Goal: Information Seeking & Learning: Learn about a topic

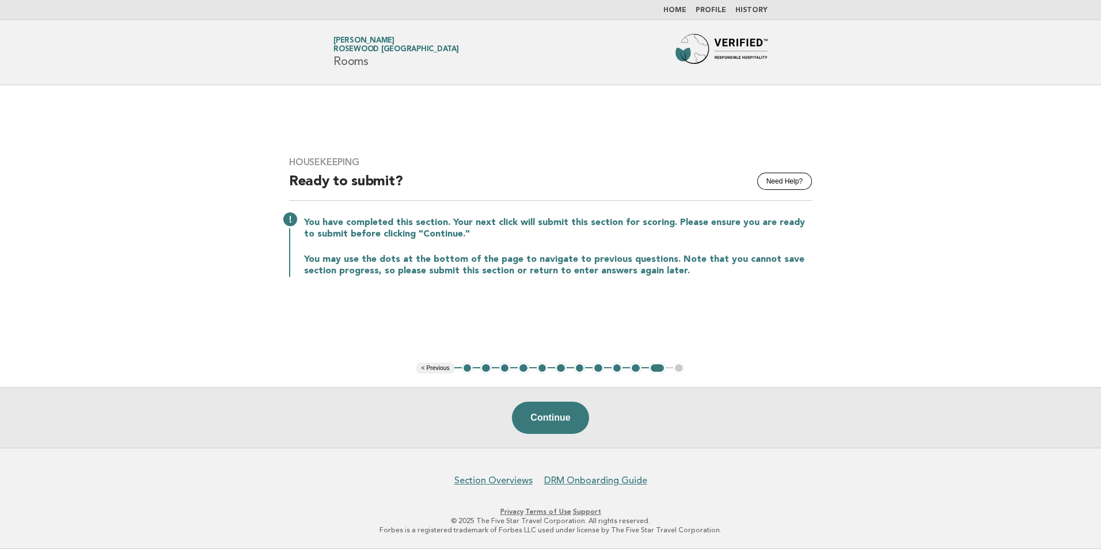
click at [466, 368] on button "1" at bounding box center [468, 369] width 12 height 12
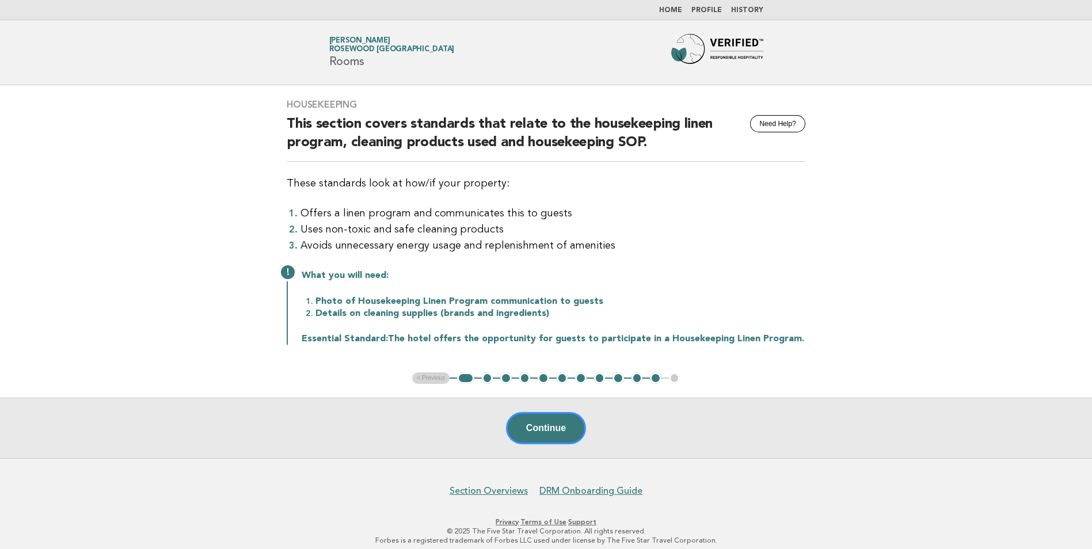
click at [487, 376] on button "2" at bounding box center [488, 378] width 12 height 12
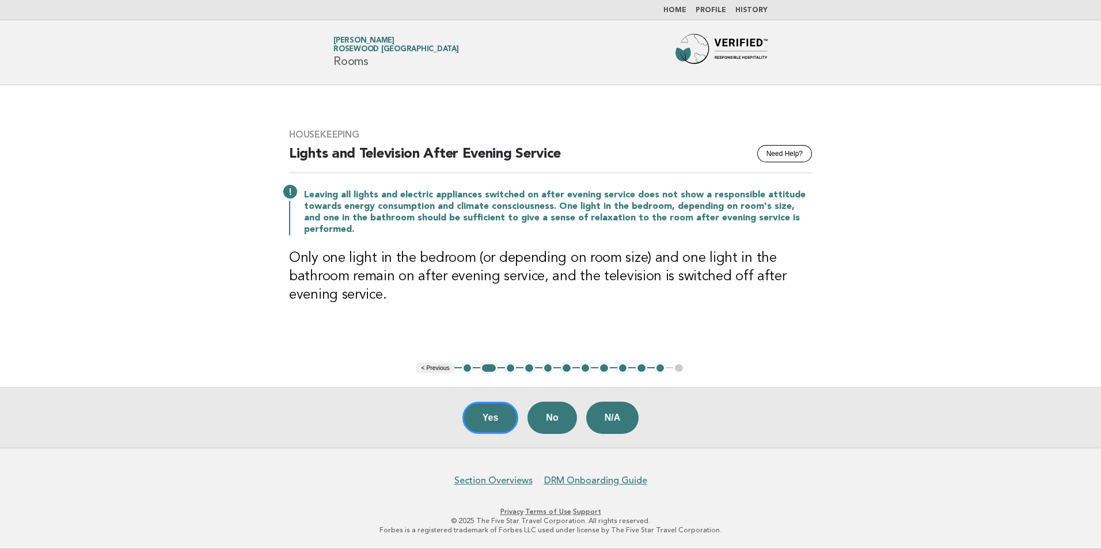
click at [511, 370] on button "3" at bounding box center [511, 369] width 12 height 12
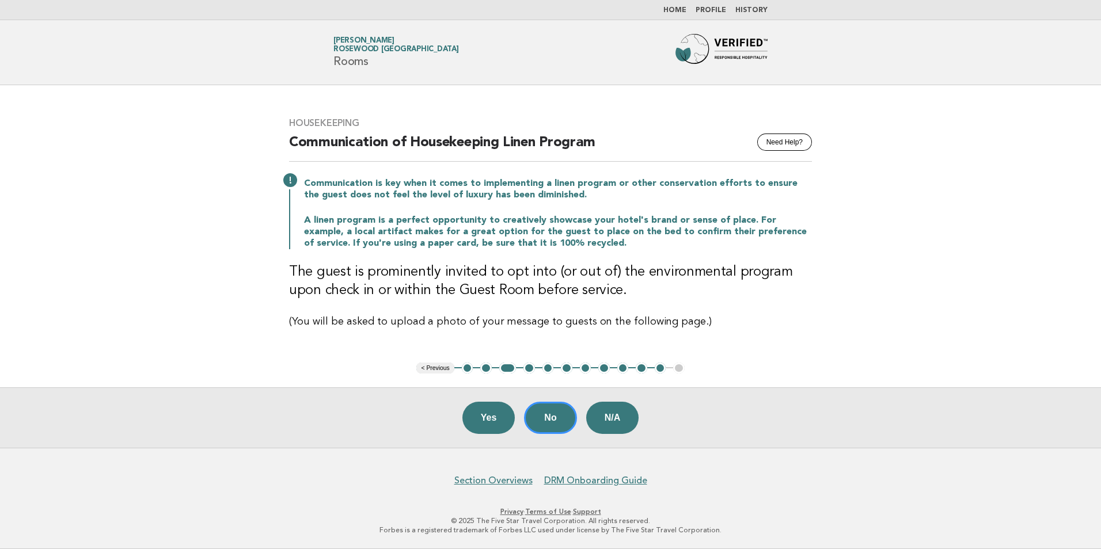
click at [528, 370] on button "4" at bounding box center [529, 369] width 12 height 12
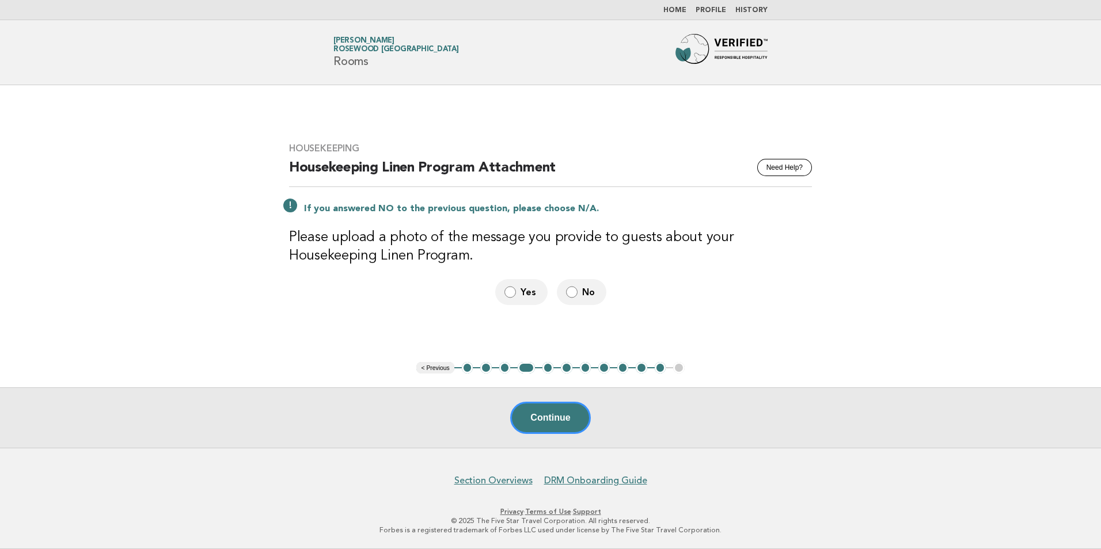
click at [568, 370] on button "6" at bounding box center [567, 368] width 12 height 12
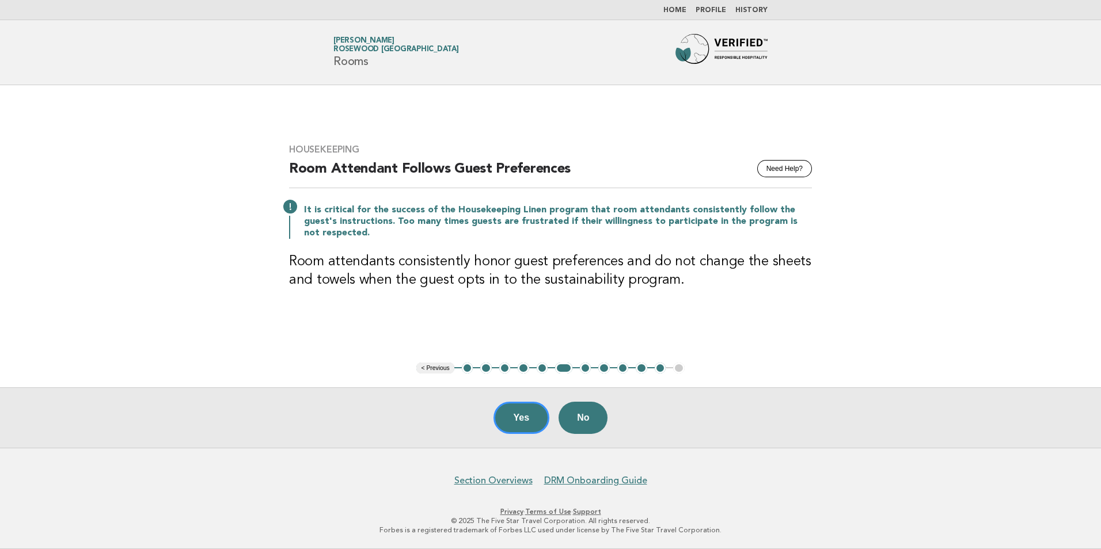
click at [583, 368] on button "7" at bounding box center [586, 369] width 12 height 12
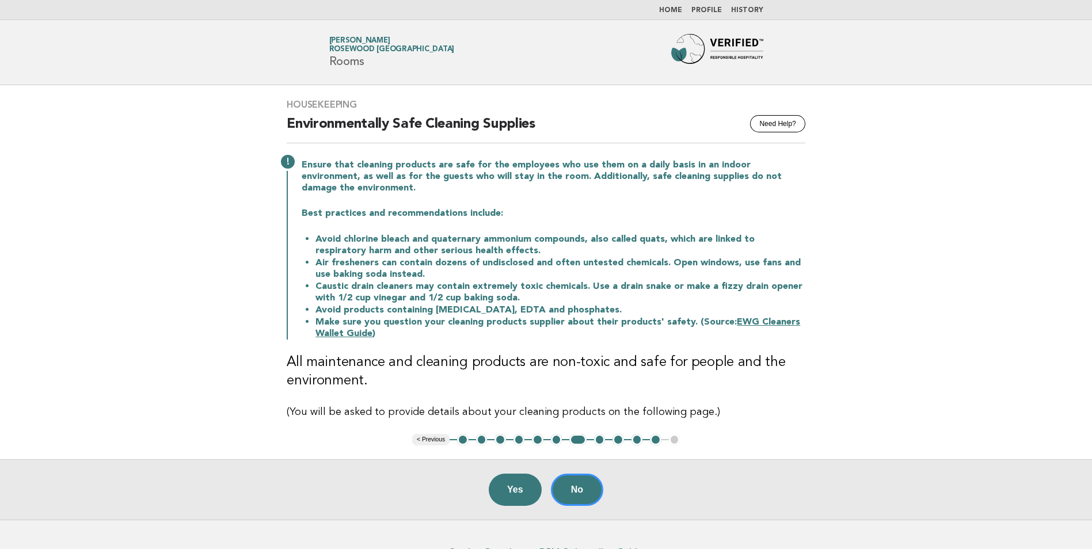
click at [760, 325] on link "EWG Cleaners Wallet Guide" at bounding box center [557, 328] width 485 height 21
click at [345, 332] on link "EWG Cleaners Wallet Guide" at bounding box center [557, 328] width 485 height 21
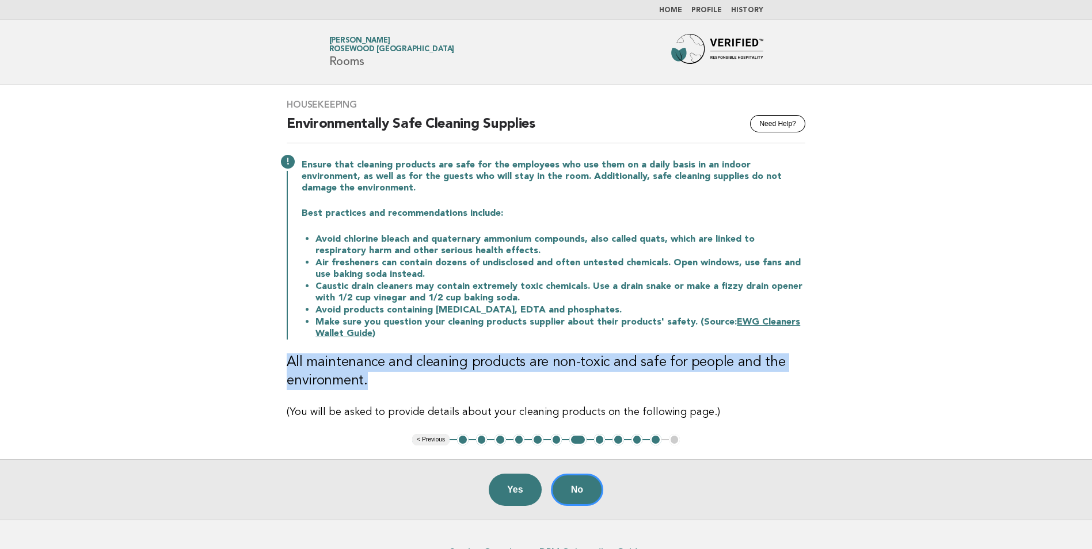
drag, startPoint x: 367, startPoint y: 380, endPoint x: 287, endPoint y: 367, distance: 81.2
click at [287, 367] on h3 "All maintenance and cleaning products are non-toxic and safe for people and the…" at bounding box center [546, 371] width 519 height 37
copy h3 "All maintenance and cleaning products are non-toxic and safe for people and the…"
click at [397, 387] on h3 "All maintenance and cleaning products are non-toxic and safe for people and the…" at bounding box center [546, 371] width 519 height 37
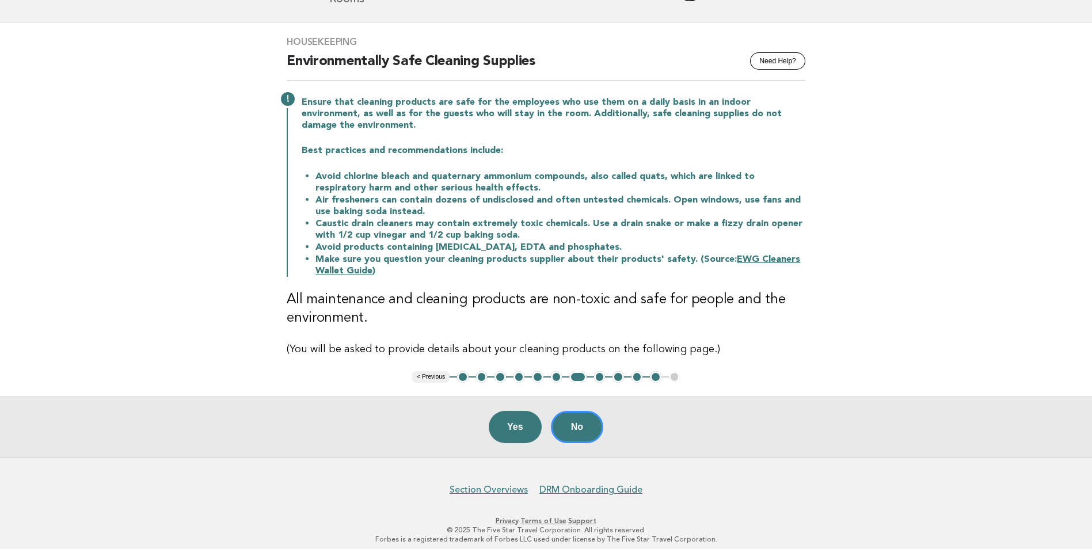
scroll to position [71, 0]
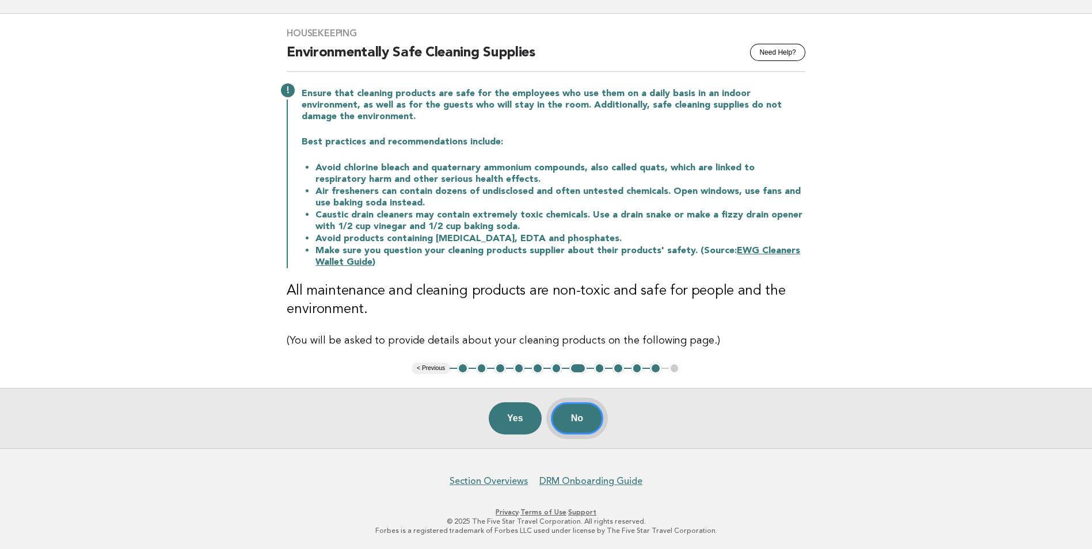
click at [566, 416] on button "No" at bounding box center [577, 418] width 52 height 32
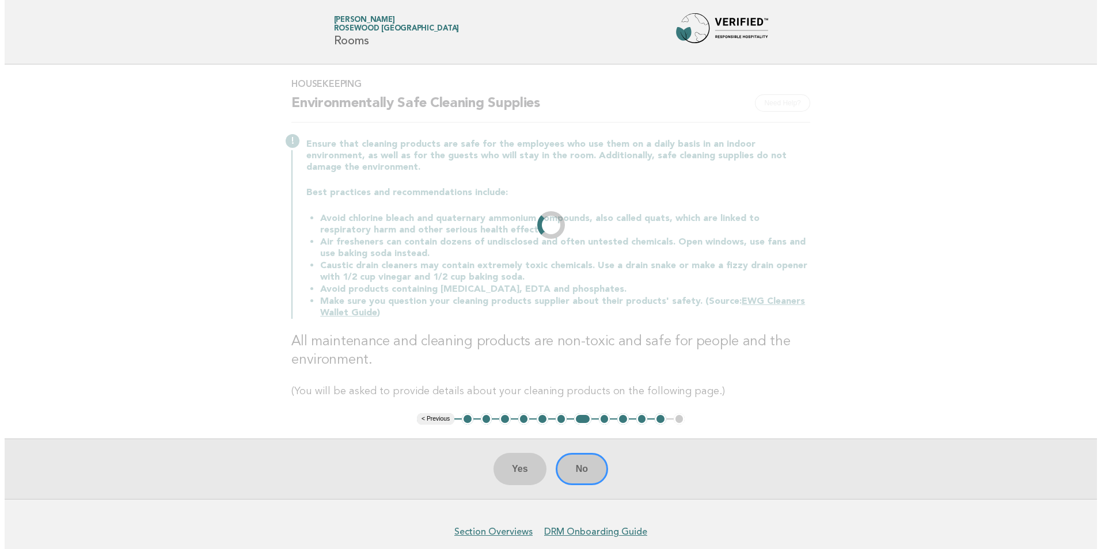
scroll to position [0, 0]
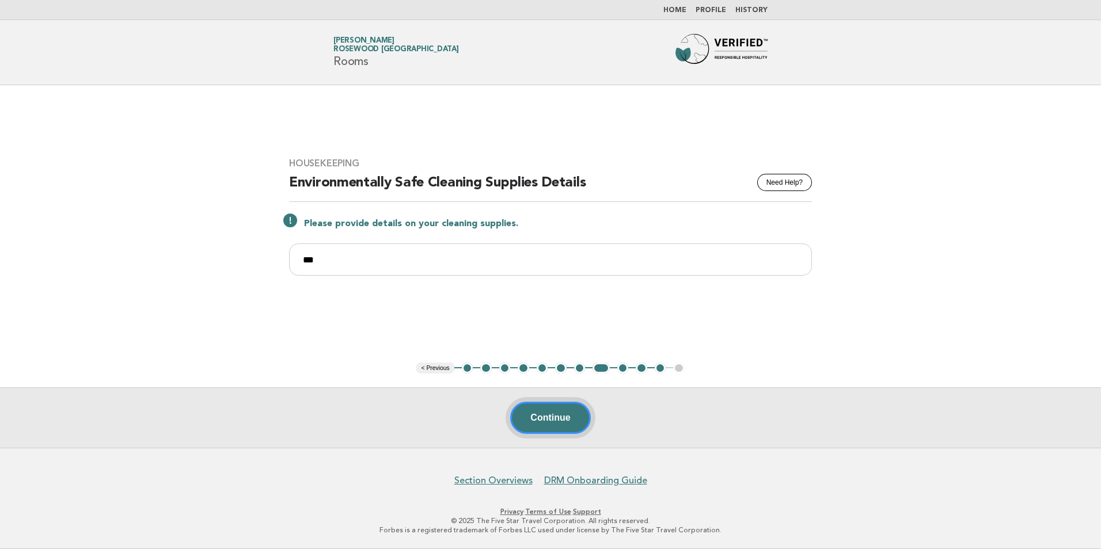
click at [540, 423] on button "Continue" at bounding box center [550, 418] width 80 height 32
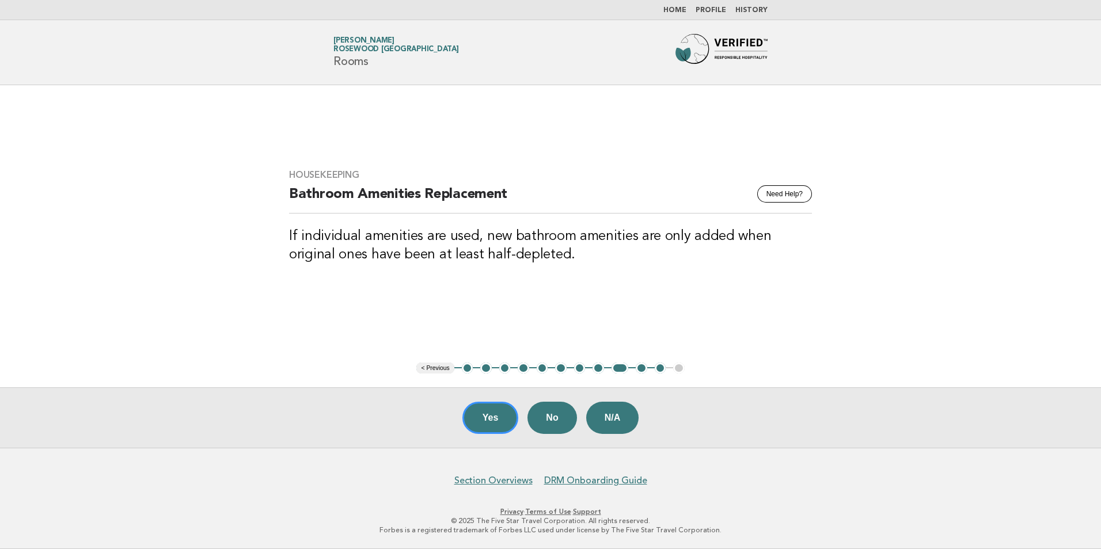
click at [641, 371] on button "10" at bounding box center [641, 369] width 12 height 12
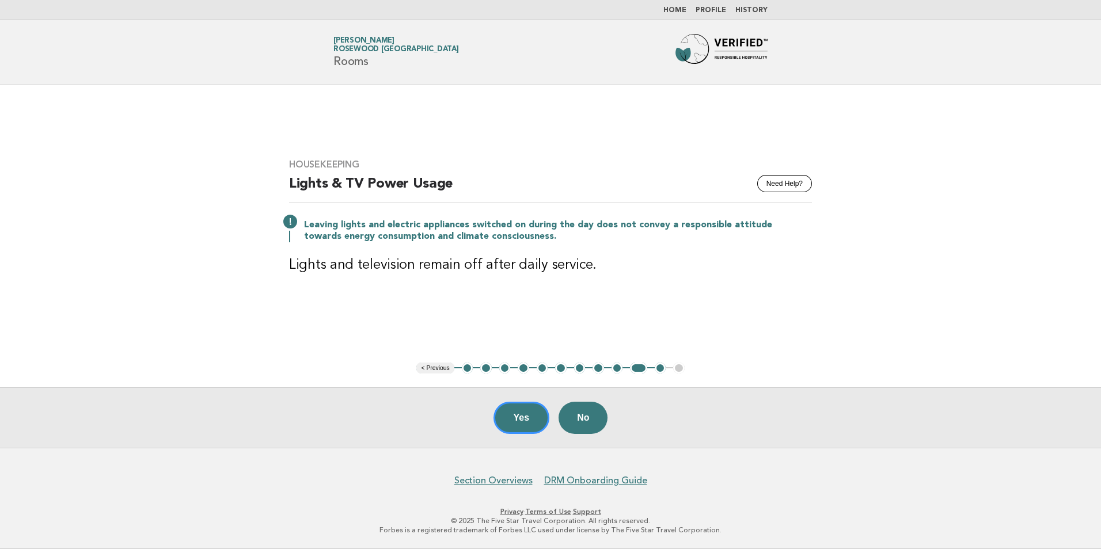
click at [660, 370] on button "11" at bounding box center [660, 369] width 12 height 12
click at [661, 370] on button "11" at bounding box center [660, 369] width 12 height 12
click at [660, 370] on button "11" at bounding box center [660, 369] width 12 height 12
click at [526, 420] on button "Yes" at bounding box center [521, 418] width 56 height 32
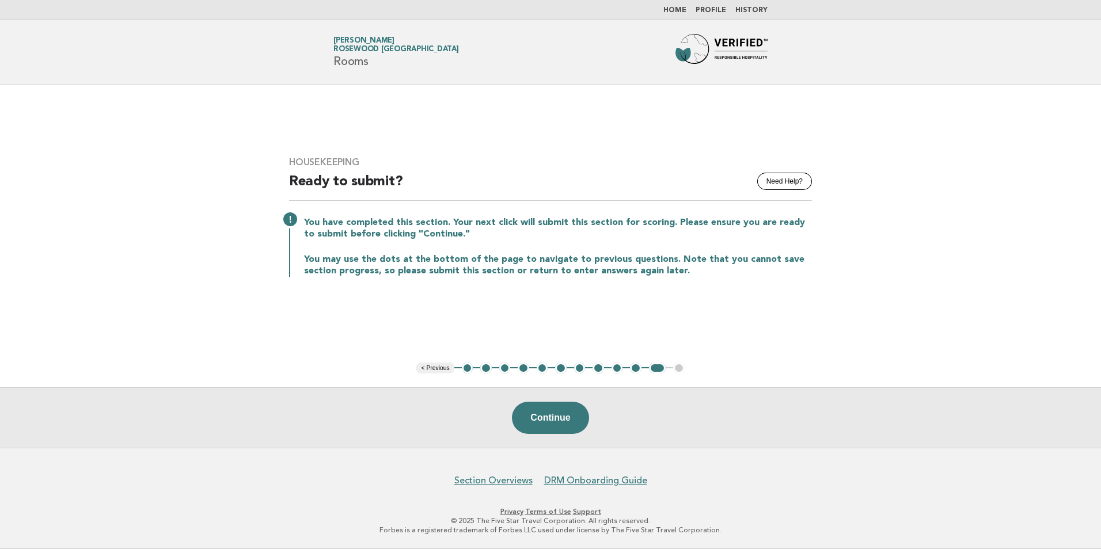
click at [684, 10] on link "Home" at bounding box center [674, 10] width 23 height 7
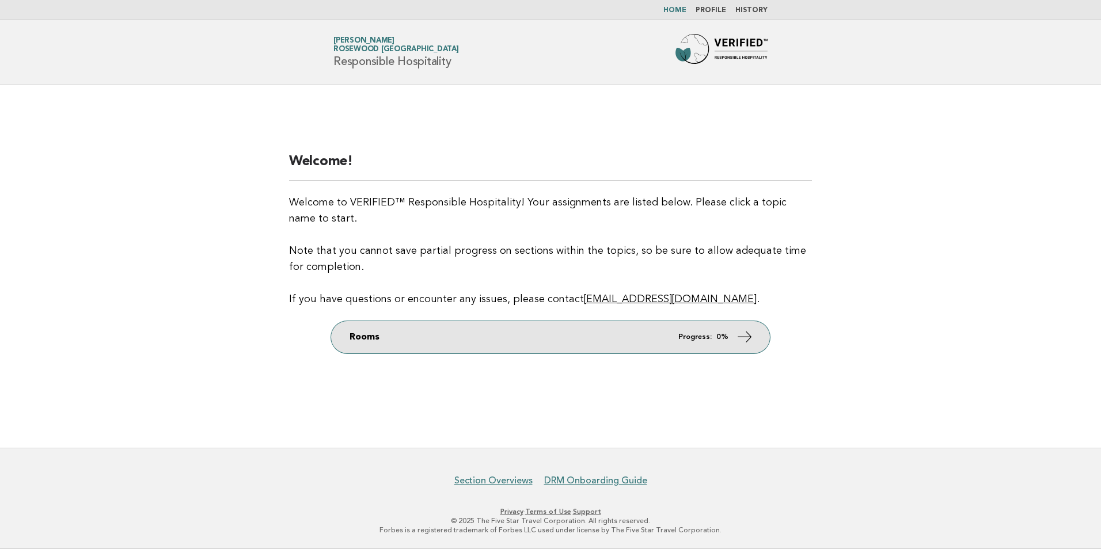
click at [436, 336] on link "Rooms Progress: 0%" at bounding box center [550, 337] width 439 height 32
click at [739, 336] on icon at bounding box center [744, 336] width 17 height 17
click at [747, 338] on icon at bounding box center [744, 336] width 17 height 17
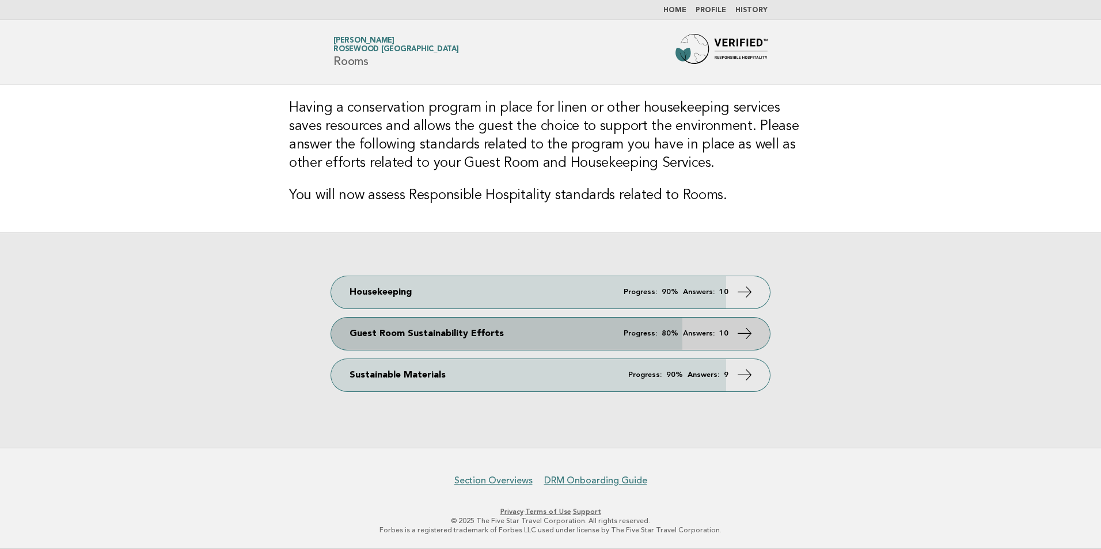
click at [467, 326] on link "Guest Room Sustainability Efforts Progress: 80% Answers: 10" at bounding box center [550, 334] width 439 height 32
click at [746, 330] on icon at bounding box center [744, 333] width 17 height 17
click at [684, 334] on em "Answers:" at bounding box center [699, 333] width 32 height 7
click at [753, 332] on link "Guest Room Sustainability Efforts Progress: 80% Answers: 10" at bounding box center [550, 334] width 439 height 32
click at [386, 334] on link "Guest Room Sustainability Efforts Progress: 80% Answers: 10" at bounding box center [550, 334] width 439 height 32
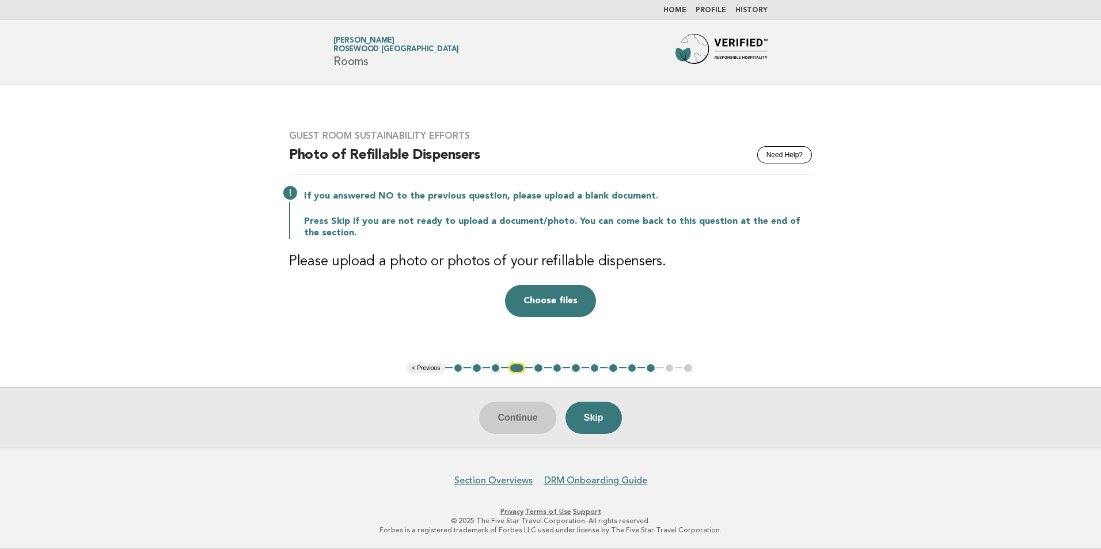
click at [458, 369] on button "1" at bounding box center [458, 369] width 12 height 12
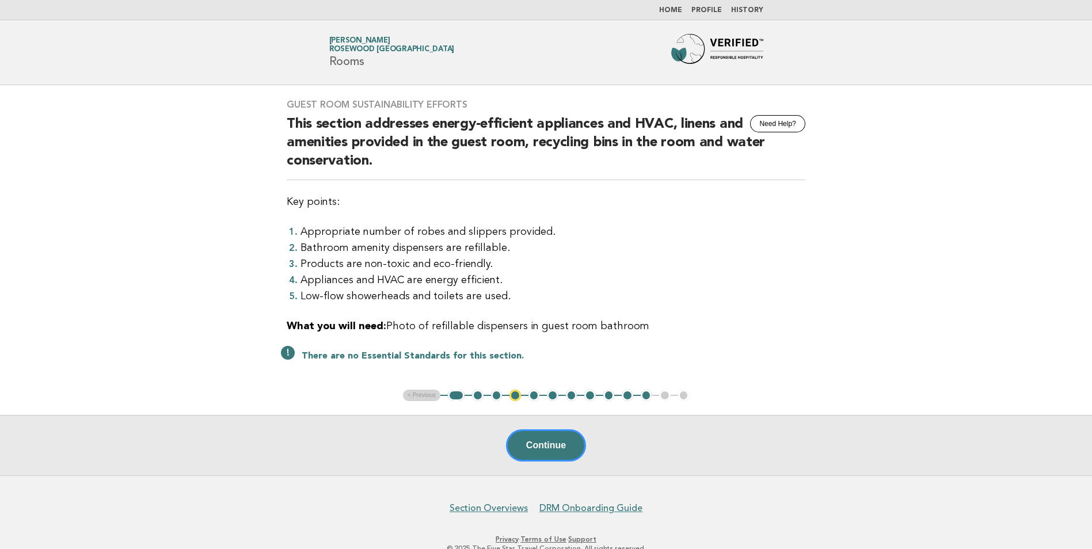
click at [462, 397] on button "1" at bounding box center [456, 396] width 17 height 12
click at [478, 393] on button "2" at bounding box center [478, 396] width 12 height 12
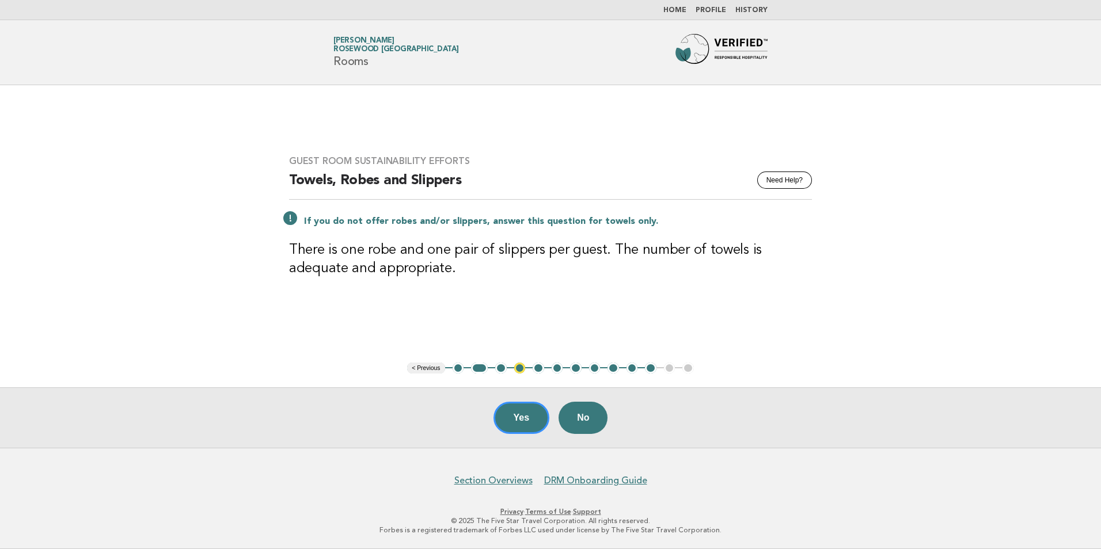
click at [503, 368] on button "3" at bounding box center [501, 369] width 12 height 12
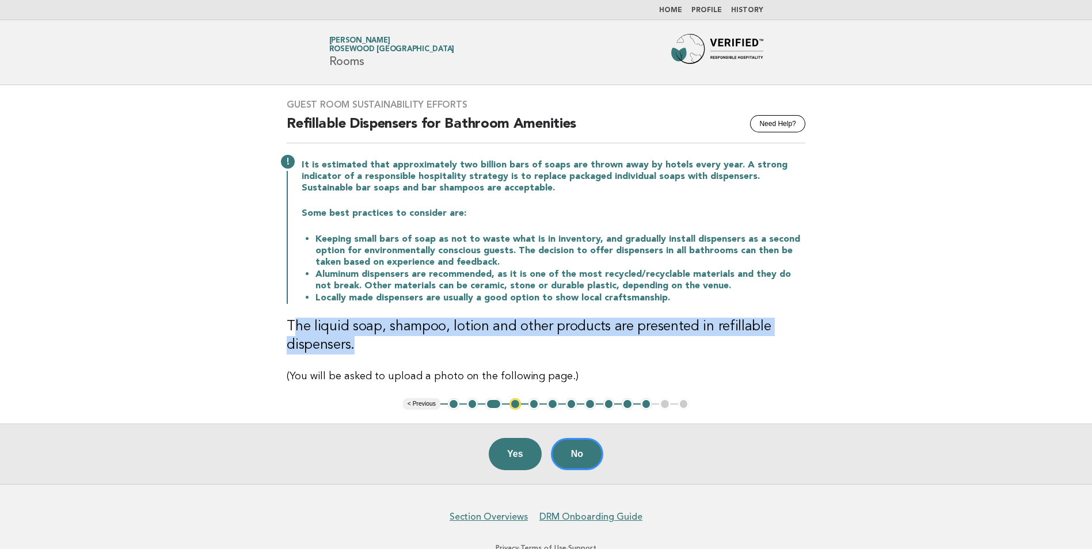
drag, startPoint x: 364, startPoint y: 351, endPoint x: 292, endPoint y: 329, distance: 75.2
click at [292, 329] on h3 "The liquid soap, shampoo, lotion and other products are presented in refillable…" at bounding box center [546, 336] width 519 height 37
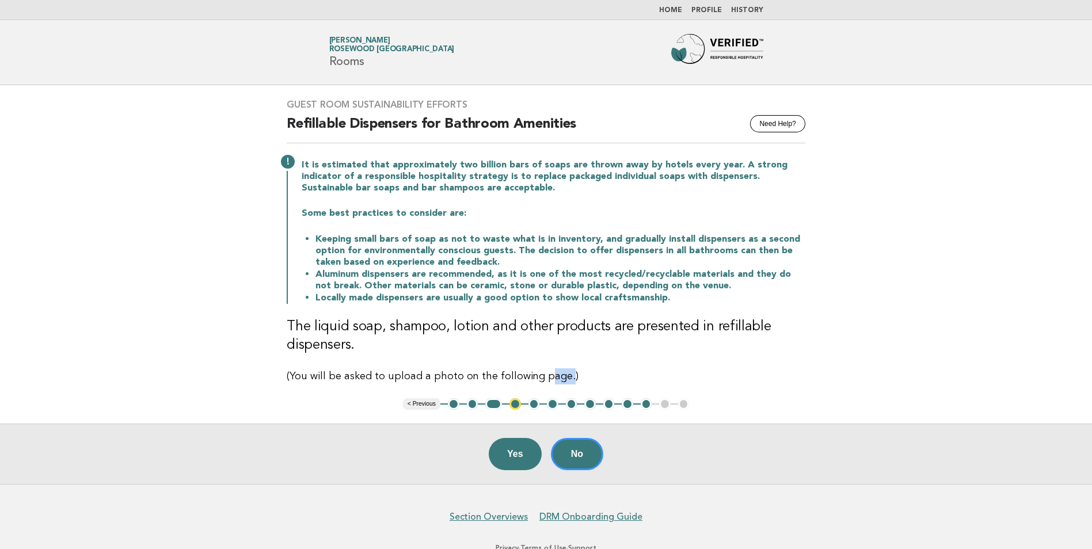
drag, startPoint x: 562, startPoint y: 381, endPoint x: 539, endPoint y: 379, distance: 23.1
click at [539, 379] on p "(You will be asked to upload a photo on the following page.)" at bounding box center [546, 376] width 519 height 16
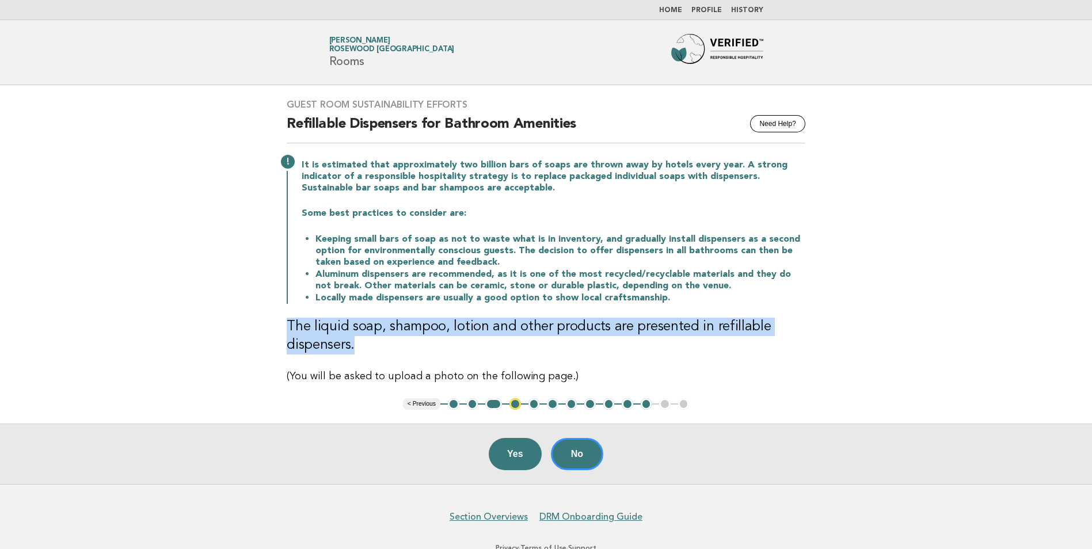
drag, startPoint x: 370, startPoint y: 349, endPoint x: 275, endPoint y: 324, distance: 98.7
click at [275, 324] on div "Guest Room Sustainability Efforts Need Help? Refillable Dispensers for Bathroom…" at bounding box center [546, 241] width 546 height 313
drag, startPoint x: 275, startPoint y: 324, endPoint x: 313, endPoint y: 327, distance: 38.1
copy h3 "The liquid soap, shampoo, lotion and other products are presented in refillable…"
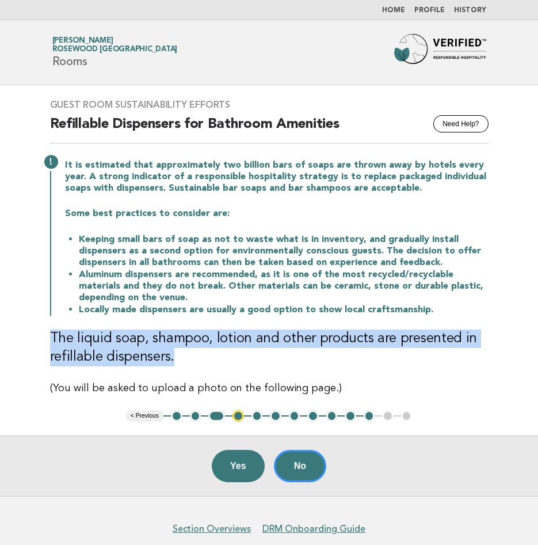
click at [163, 352] on h3 "The liquid soap, shampoo, lotion and other products are presented in refillable…" at bounding box center [269, 347] width 439 height 37
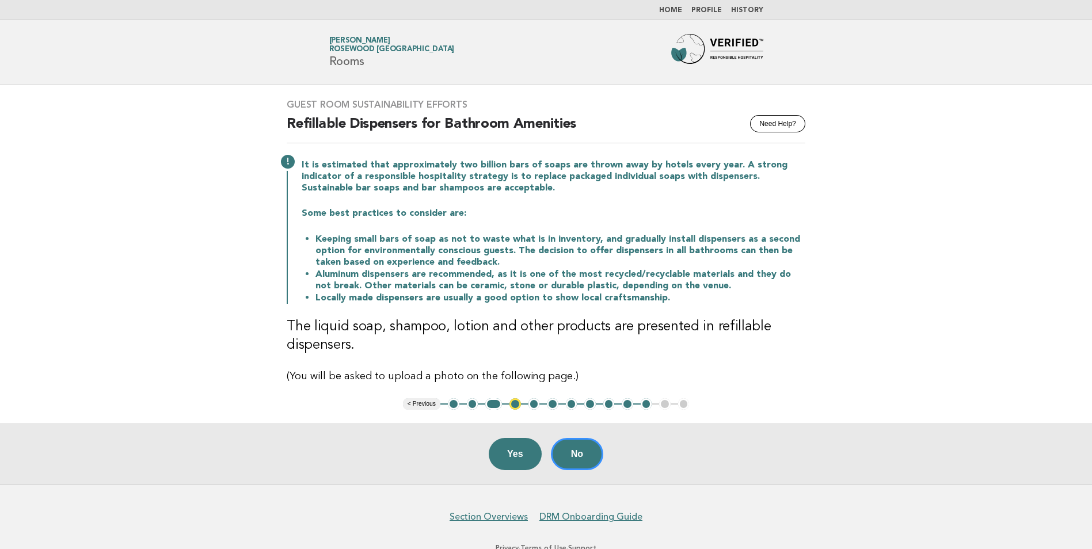
click at [535, 406] on button "5" at bounding box center [534, 404] width 12 height 12
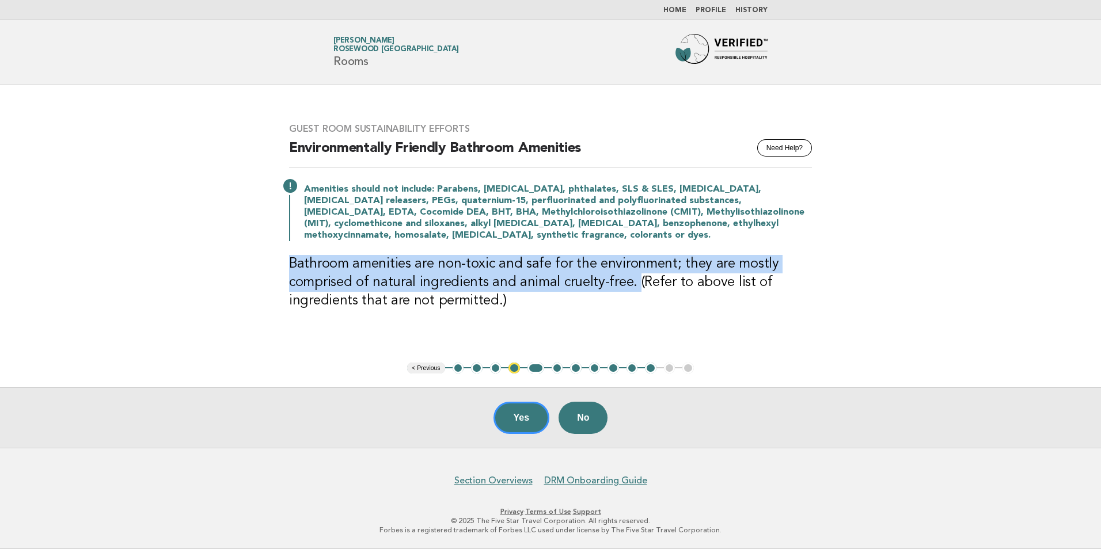
drag, startPoint x: 287, startPoint y: 260, endPoint x: 631, endPoint y: 284, distance: 345.1
click at [631, 284] on div "Guest Room Sustainability Efforts Need Help? Environmentally Friendly Bathroom …" at bounding box center [550, 223] width 550 height 229
drag, startPoint x: 631, startPoint y: 284, endPoint x: 591, endPoint y: 284, distance: 39.7
copy h3 "Bathroom amenities are non-toxic and safe for the environment; they are mostly …"
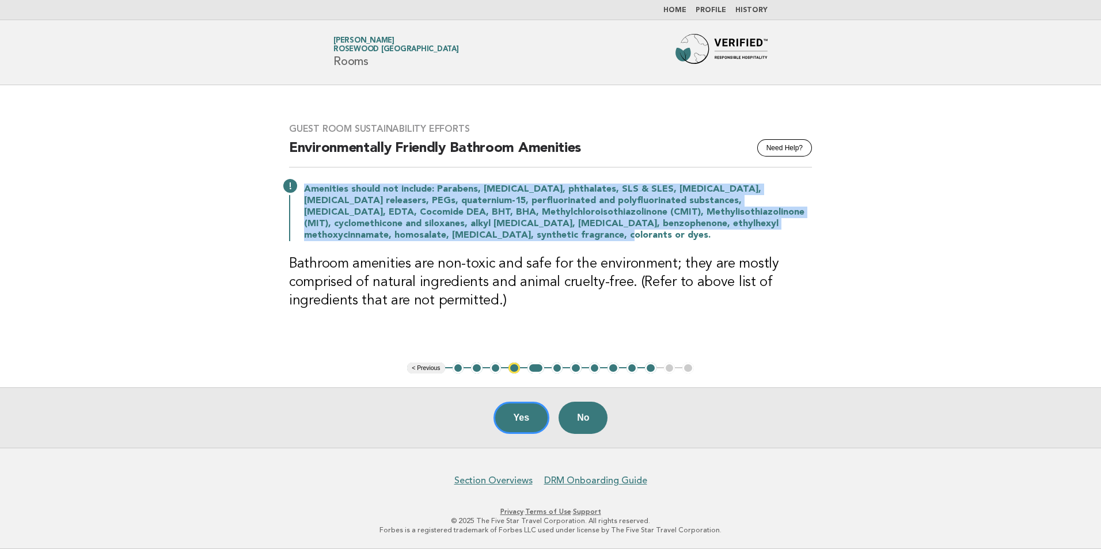
drag, startPoint x: 305, startPoint y: 191, endPoint x: 392, endPoint y: 233, distance: 96.5
click at [392, 233] on p "Amenities should not include: Parabens, triclosan, phthalates, SLS & SLES, form…" at bounding box center [558, 213] width 508 height 58
copy p "Amenities should not include: Parabens, triclosan, phthalates, SLS & SLES, form…"
click at [559, 368] on button "6" at bounding box center [557, 369] width 12 height 12
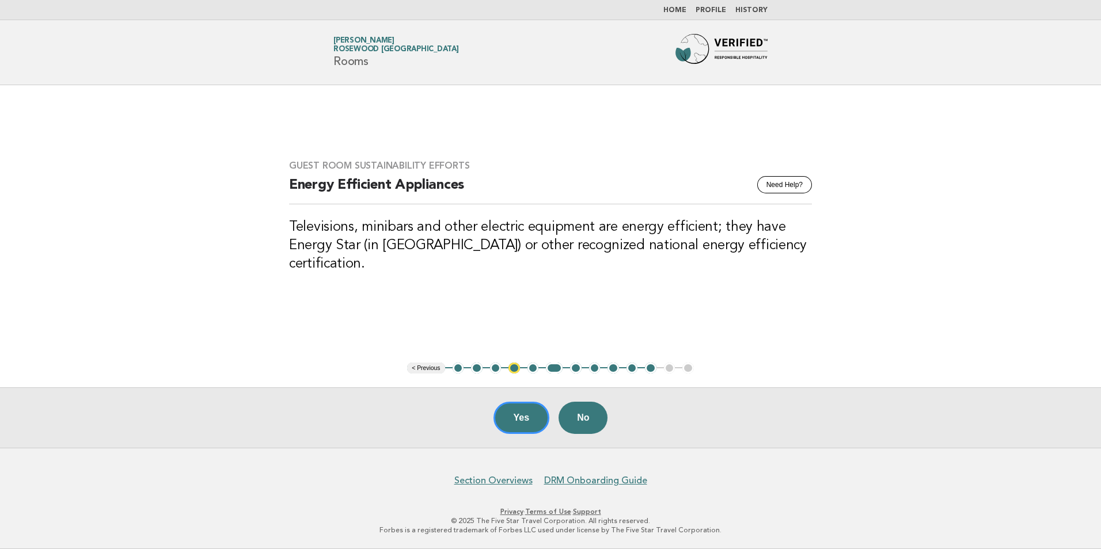
click at [576, 369] on button "7" at bounding box center [576, 369] width 12 height 12
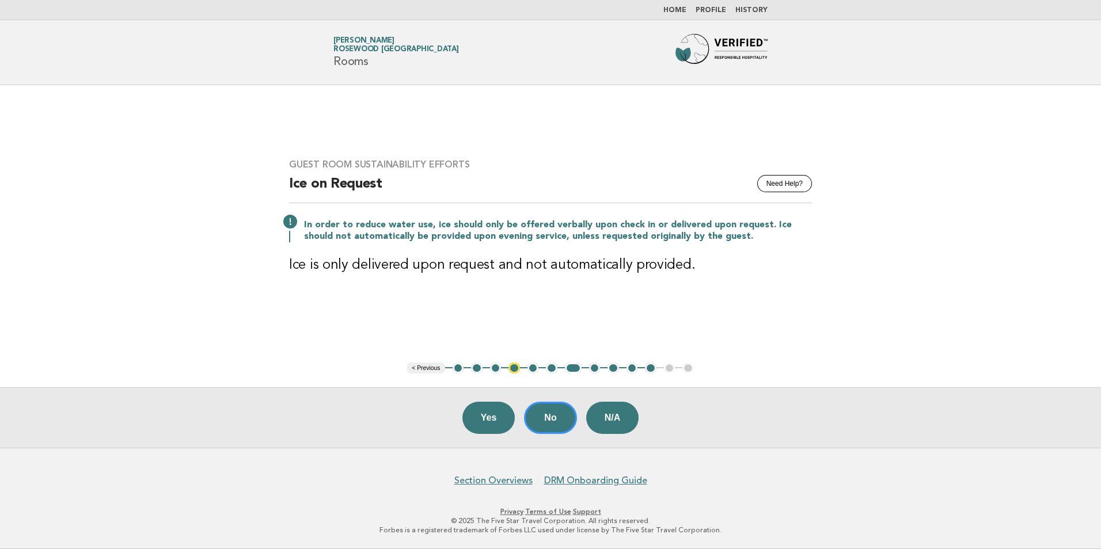
click at [592, 372] on button "8" at bounding box center [595, 369] width 12 height 12
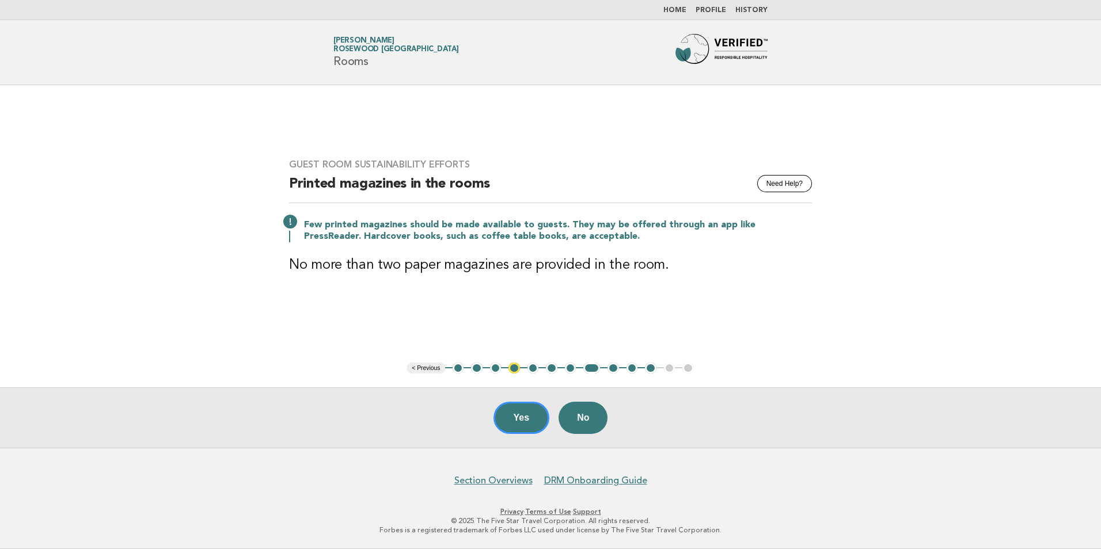
click at [613, 369] on button "9" at bounding box center [613, 369] width 12 height 12
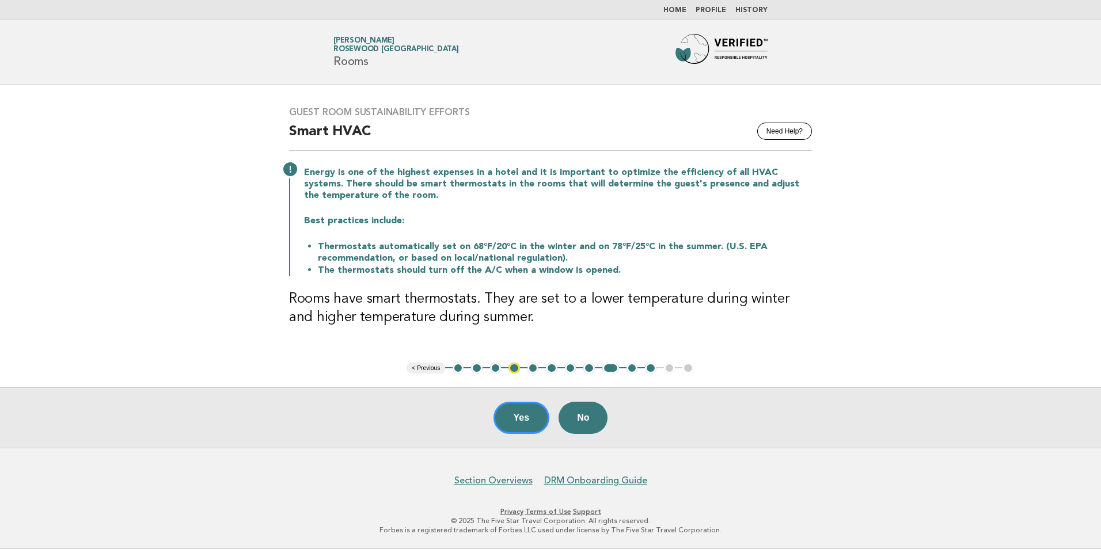
click at [631, 370] on button "10" at bounding box center [632, 369] width 12 height 12
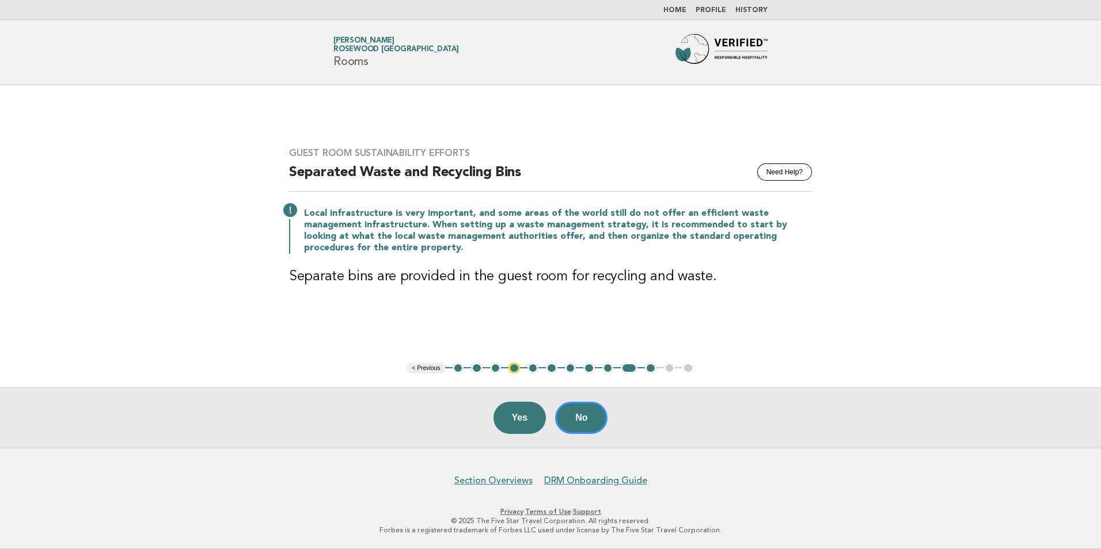
click at [650, 370] on button "11" at bounding box center [651, 369] width 12 height 12
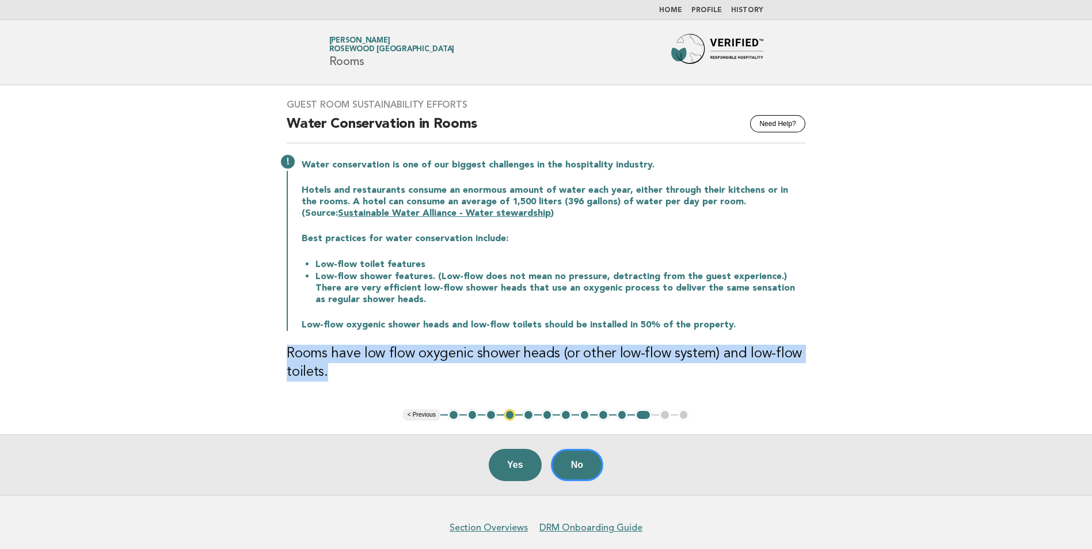
drag, startPoint x: 334, startPoint y: 379, endPoint x: 281, endPoint y: 355, distance: 57.9
click at [281, 355] on div "Guest Room Sustainability Efforts Need Help? Water Conservation in Rooms Water …" at bounding box center [546, 247] width 546 height 324
drag, startPoint x: 281, startPoint y: 355, endPoint x: 306, endPoint y: 355, distance: 24.2
copy h3 "Rooms have low flow oxygenic shower heads (or other low-flow system) and low-fl…"
click at [526, 418] on button "5" at bounding box center [529, 415] width 12 height 12
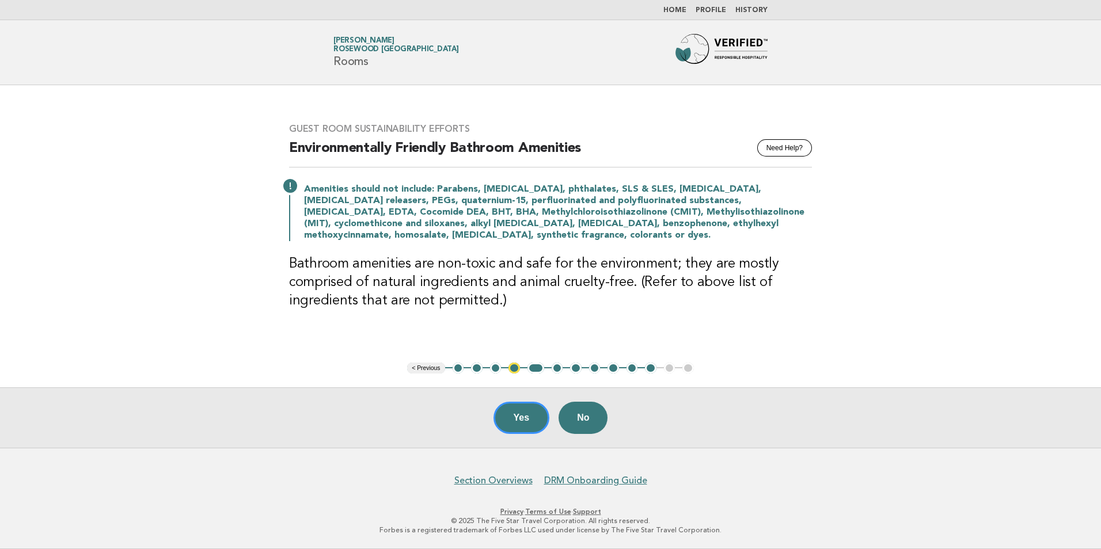
click at [536, 369] on button "5" at bounding box center [535, 369] width 17 height 12
click at [557, 369] on button "6" at bounding box center [557, 369] width 12 height 12
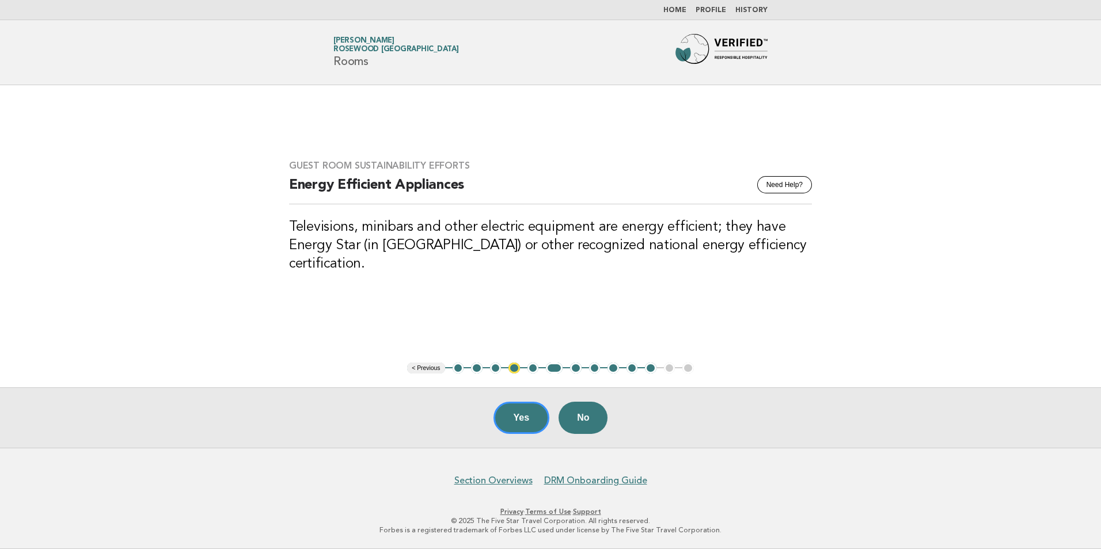
click at [577, 369] on button "7" at bounding box center [576, 369] width 12 height 12
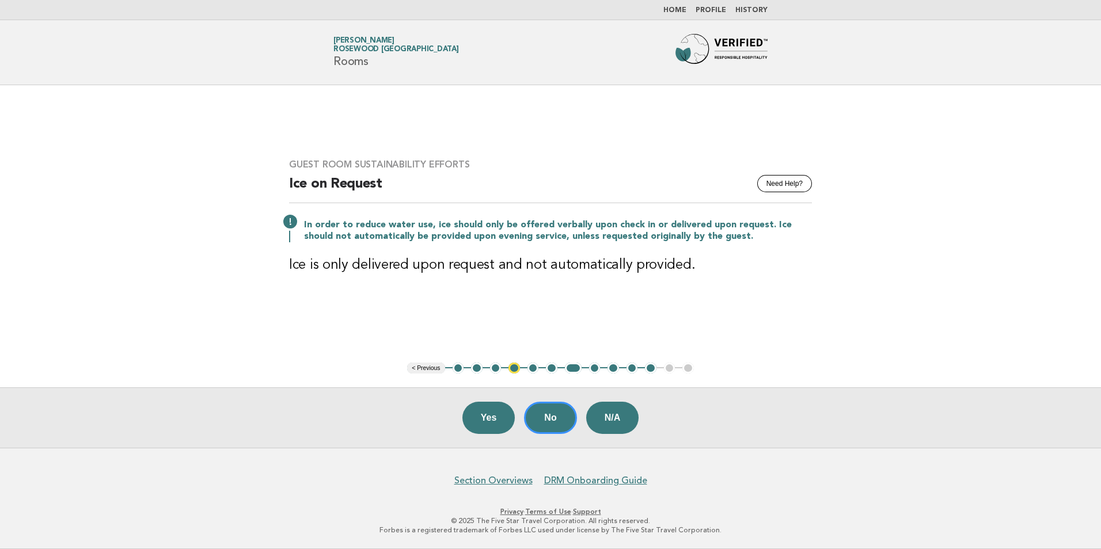
click at [653, 368] on button "11" at bounding box center [651, 369] width 12 height 12
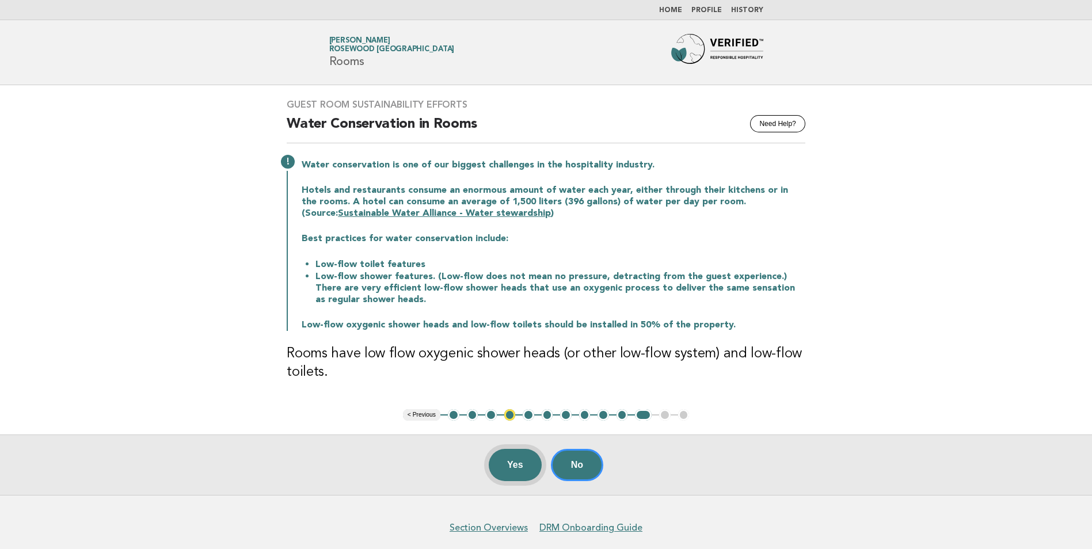
click at [519, 465] on button "Yes" at bounding box center [515, 465] width 53 height 32
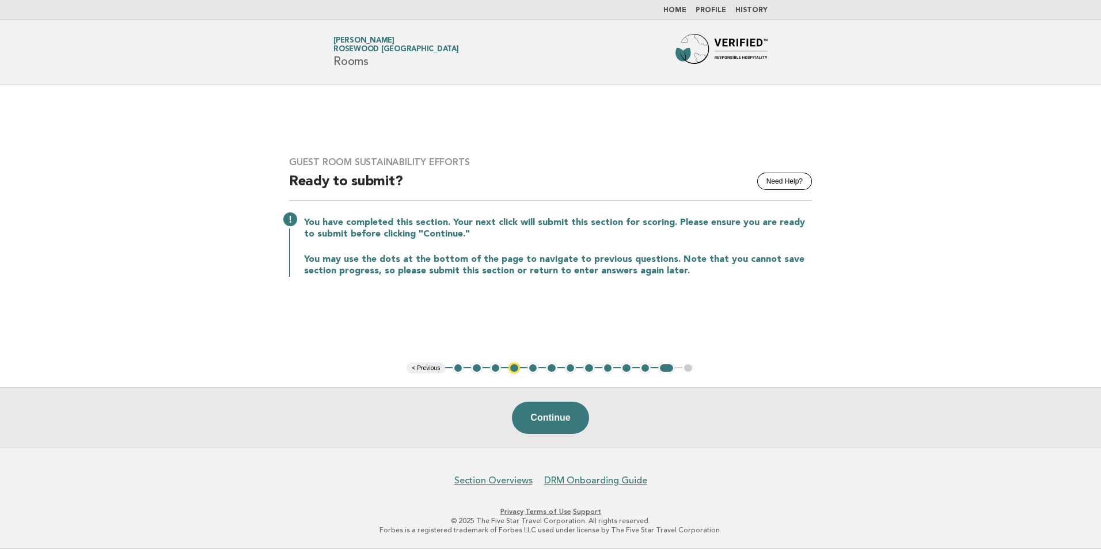
click at [683, 7] on link "Home" at bounding box center [674, 10] width 23 height 7
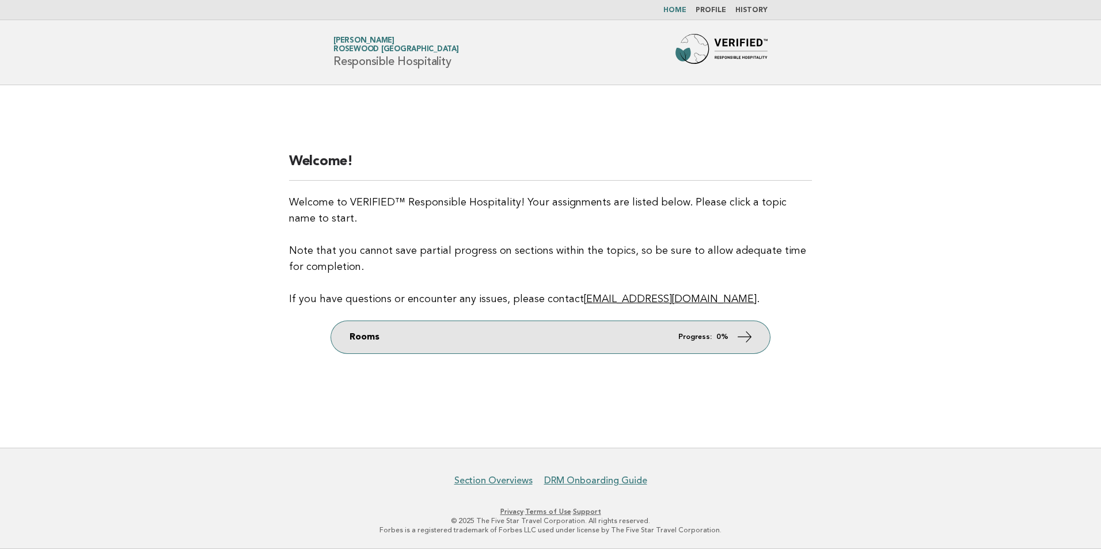
click at [729, 337] on link "Rooms Progress: 0%" at bounding box center [550, 337] width 439 height 32
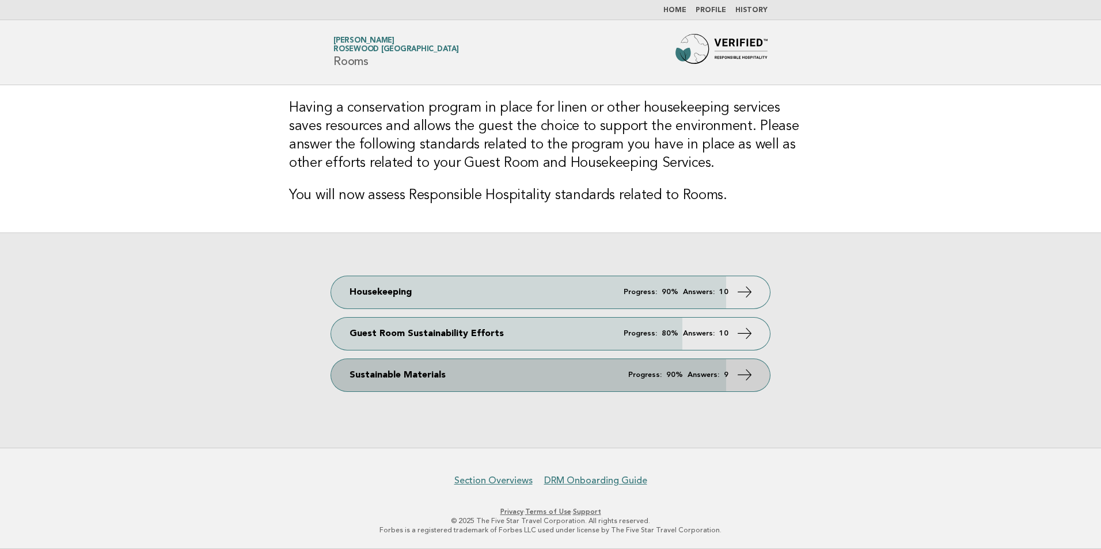
click at [748, 374] on icon at bounding box center [744, 374] width 17 height 17
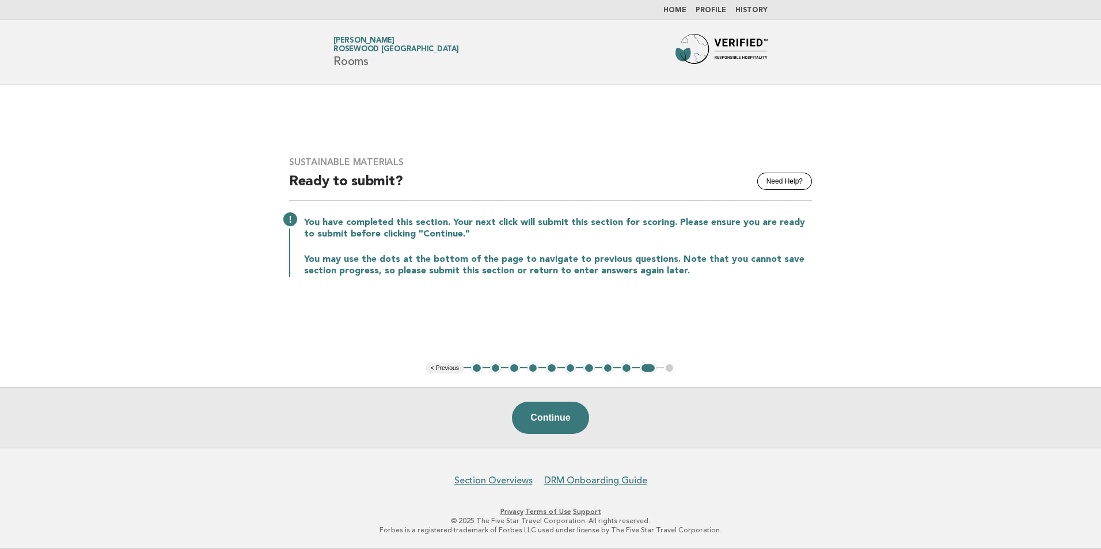
click at [471, 367] on button "1" at bounding box center [477, 369] width 12 height 12
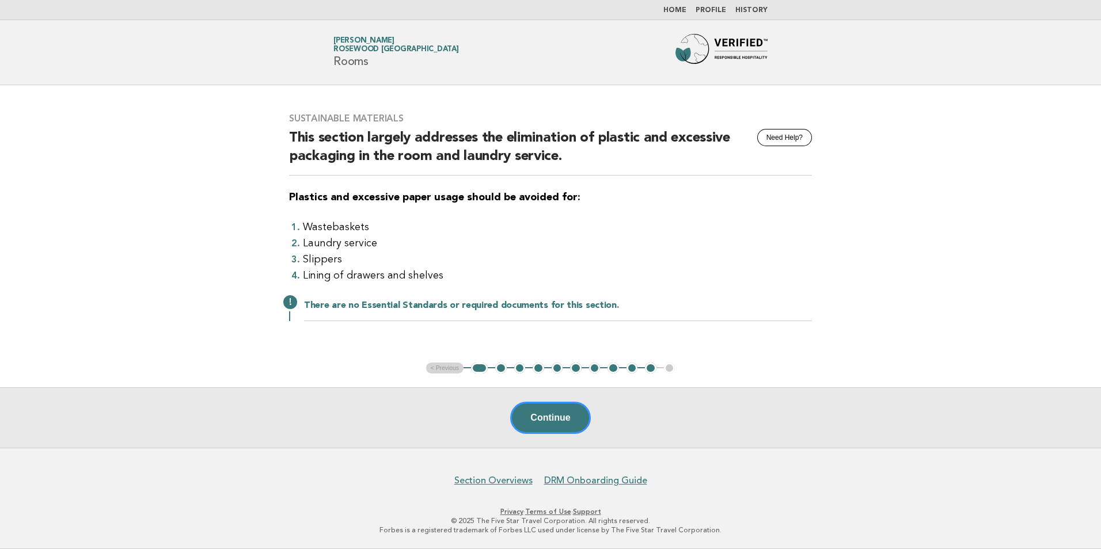
click at [503, 367] on button "2" at bounding box center [501, 369] width 12 height 12
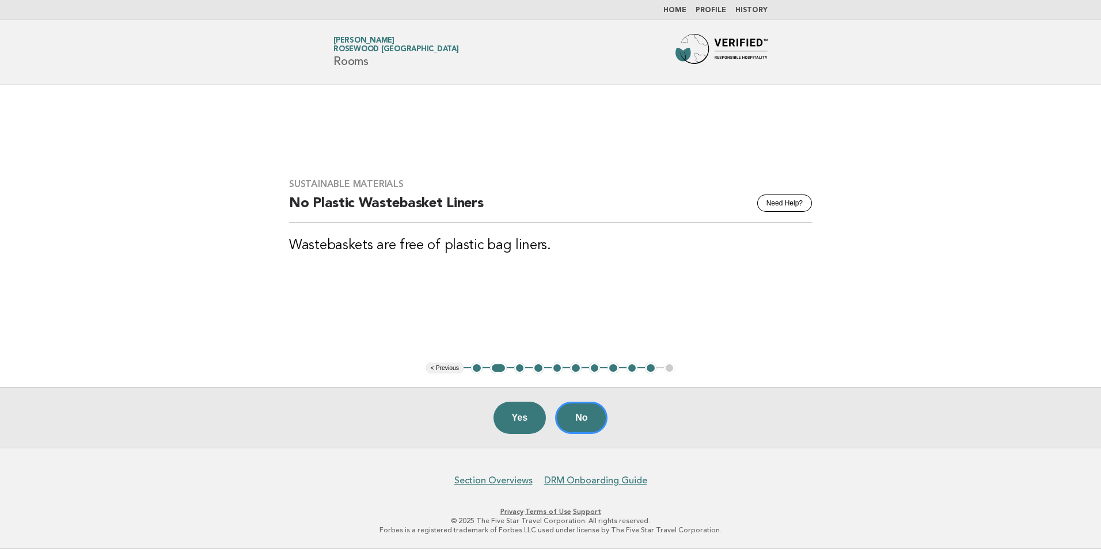
click at [523, 365] on button "3" at bounding box center [520, 369] width 12 height 12
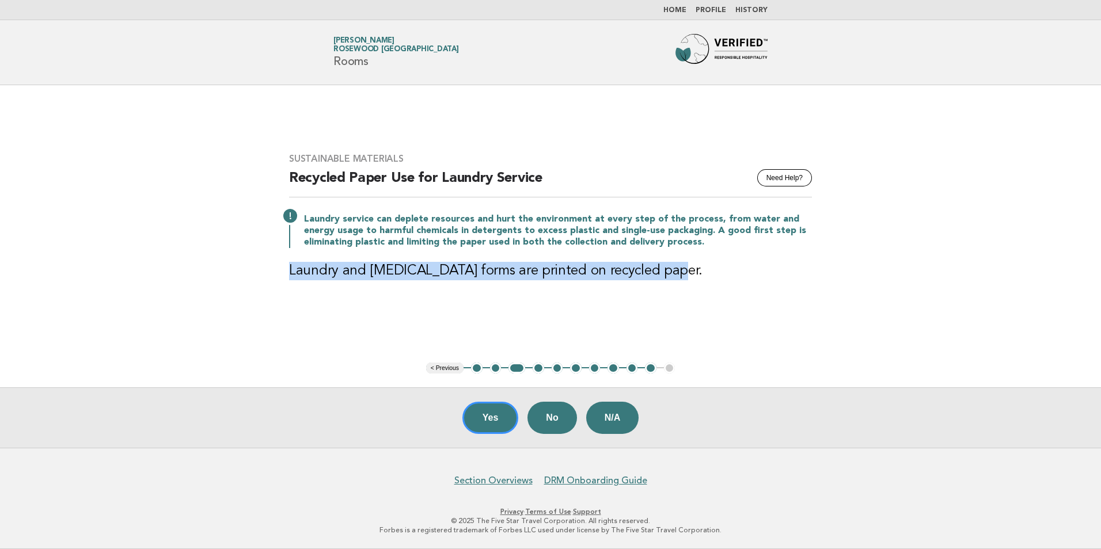
drag, startPoint x: 281, startPoint y: 266, endPoint x: 659, endPoint y: 274, distance: 377.7
click at [659, 274] on div "Sustainable Materials Need Help? Recycled Paper Use for Laundry Service Laundry…" at bounding box center [550, 223] width 550 height 169
drag, startPoint x: 659, startPoint y: 274, endPoint x: 622, endPoint y: 276, distance: 37.5
copy h3 "Laundry and dry cleaning forms are printed on recycled paper"
click at [539, 372] on button "4" at bounding box center [538, 369] width 12 height 12
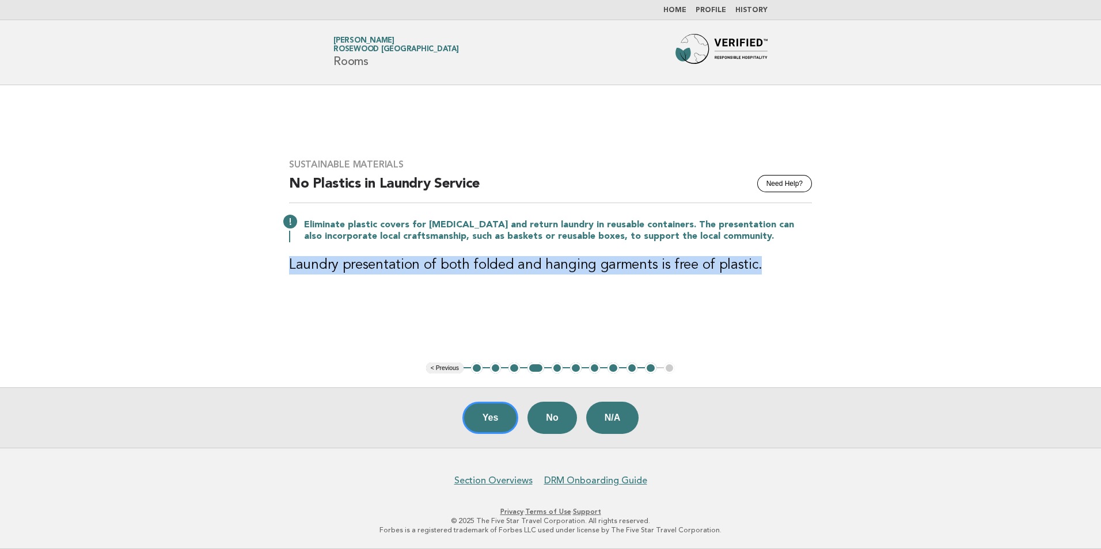
drag, startPoint x: 280, startPoint y: 267, endPoint x: 751, endPoint y: 262, distance: 470.9
click at [751, 262] on div "Sustainable Materials Need Help? No Plastics in Laundry Service Eliminate plast…" at bounding box center [550, 223] width 550 height 157
copy h3 "Laundry presentation of both folded and hanging garments is free of plastic."
click at [556, 369] on button "5" at bounding box center [557, 369] width 12 height 12
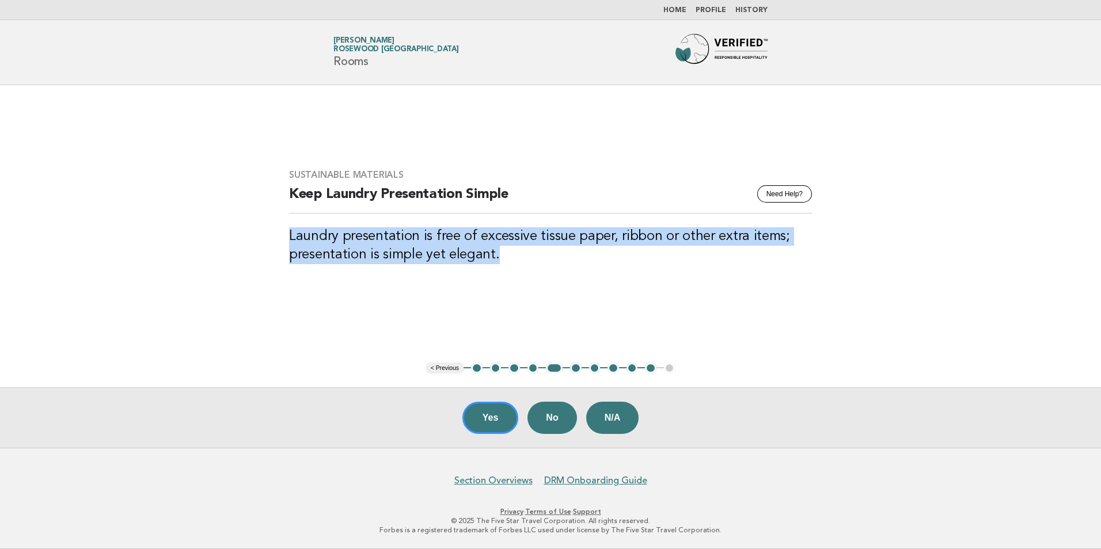
drag, startPoint x: 495, startPoint y: 259, endPoint x: 286, endPoint y: 239, distance: 209.9
click at [286, 239] on div "Sustainable Materials Need Help? Keep Laundry Presentation Simple Laundry prese…" at bounding box center [550, 223] width 550 height 136
drag, startPoint x: 286, startPoint y: 239, endPoint x: 299, endPoint y: 244, distance: 13.5
copy h3 "Laundry presentation is free of excessive tissue paper, ribbon or other extra i…"
click at [572, 370] on button "6" at bounding box center [576, 369] width 12 height 12
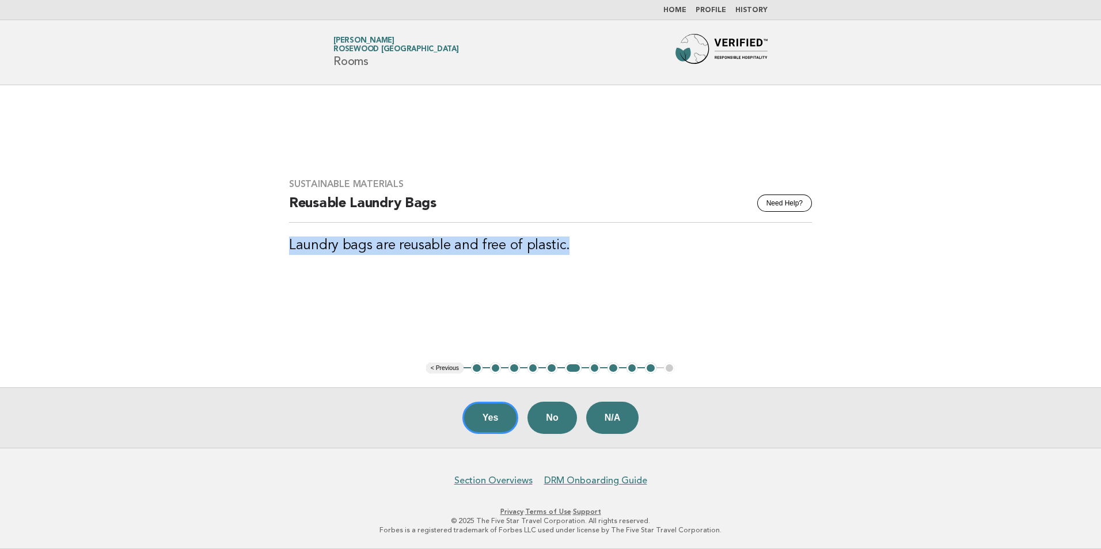
drag, startPoint x: 562, startPoint y: 248, endPoint x: 265, endPoint y: 235, distance: 297.9
click at [265, 235] on main "Sustainable Materials Need Help? Reusable Laundry Bags Laundry bags are reusabl…" at bounding box center [550, 266] width 1101 height 363
drag, startPoint x: 265, startPoint y: 235, endPoint x: 347, endPoint y: 249, distance: 83.5
copy h3 "Laundry bags are reusable and free of plastic."
click at [593, 365] on button "7" at bounding box center [595, 369] width 12 height 12
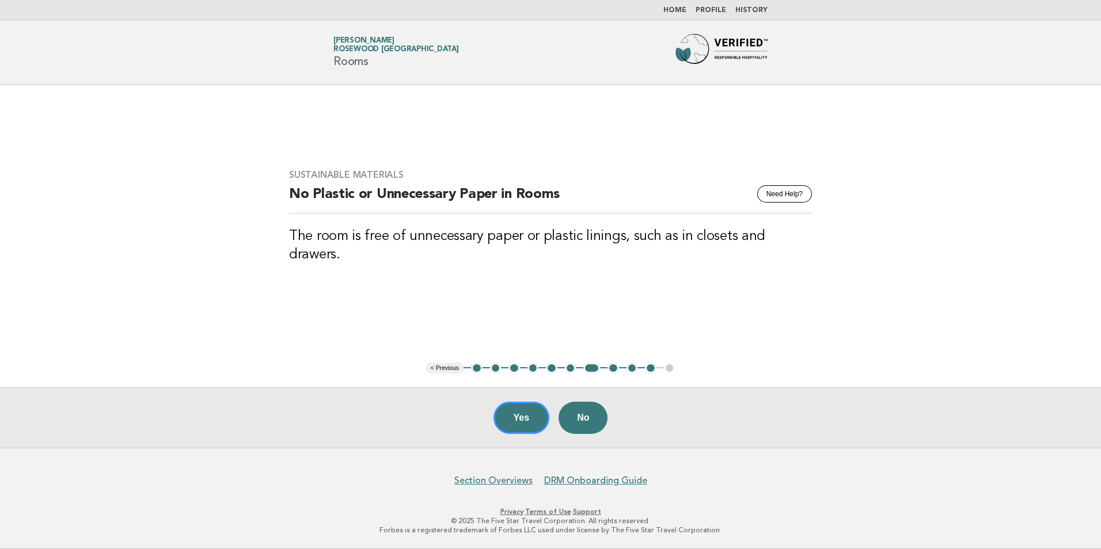
click at [613, 370] on button "8" at bounding box center [613, 369] width 12 height 12
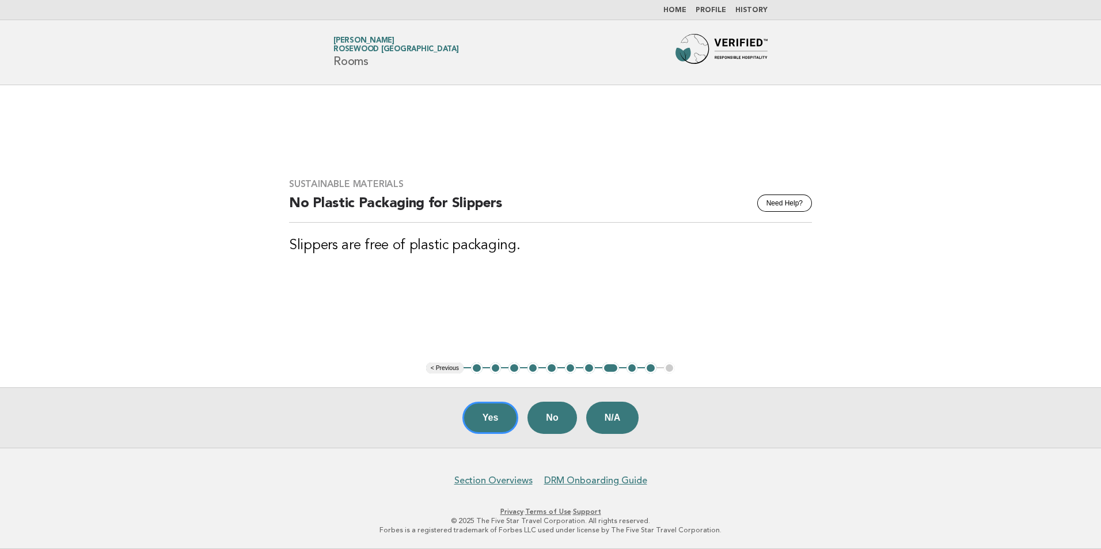
click at [633, 368] on button "9" at bounding box center [632, 369] width 12 height 12
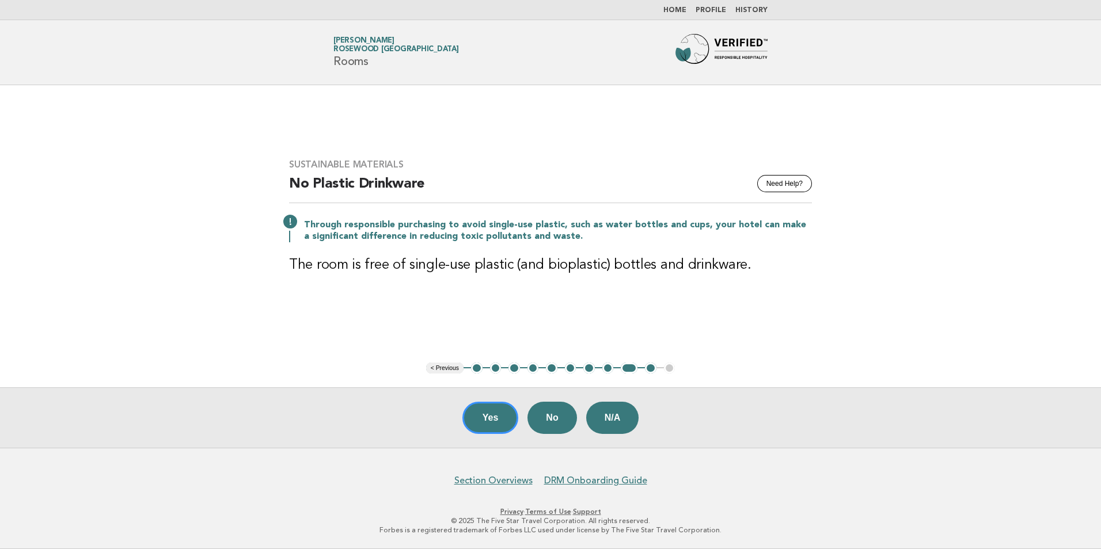
click at [649, 370] on button "10" at bounding box center [651, 369] width 12 height 12
click at [648, 368] on button "10" at bounding box center [651, 369] width 12 height 12
click at [653, 367] on button "10" at bounding box center [651, 369] width 12 height 12
click at [498, 407] on button "Yes" at bounding box center [490, 418] width 56 height 32
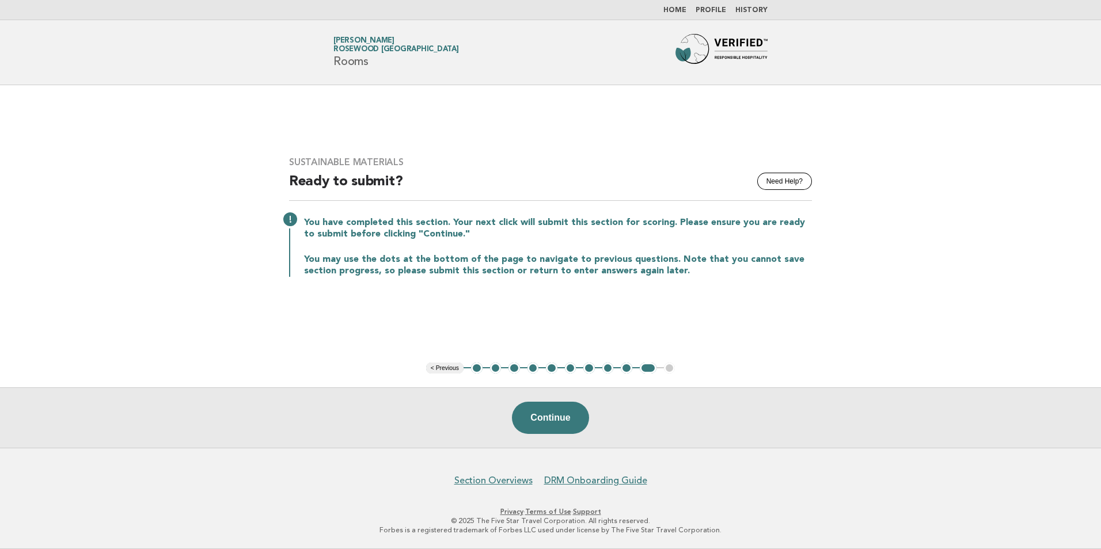
drag, startPoint x: 678, startPoint y: 12, endPoint x: 672, endPoint y: 13, distance: 6.6
click at [678, 12] on link "Home" at bounding box center [674, 10] width 23 height 7
